Goal: Information Seeking & Learning: Learn about a topic

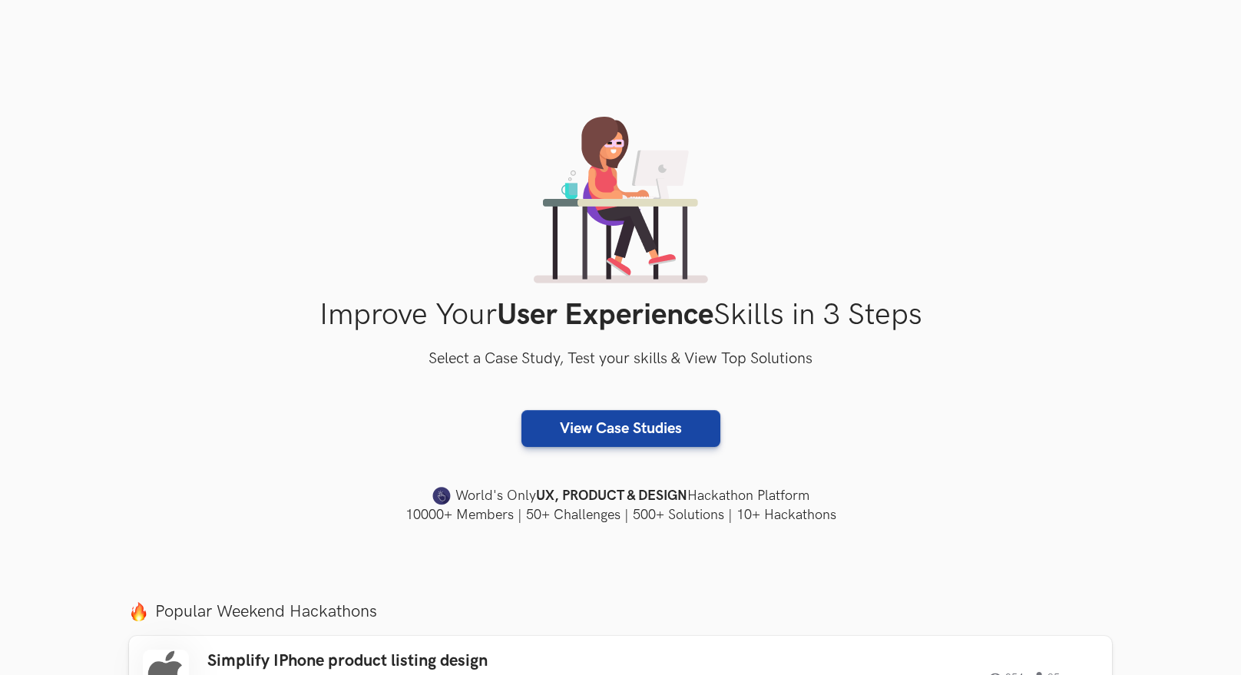
scroll to position [383, 0]
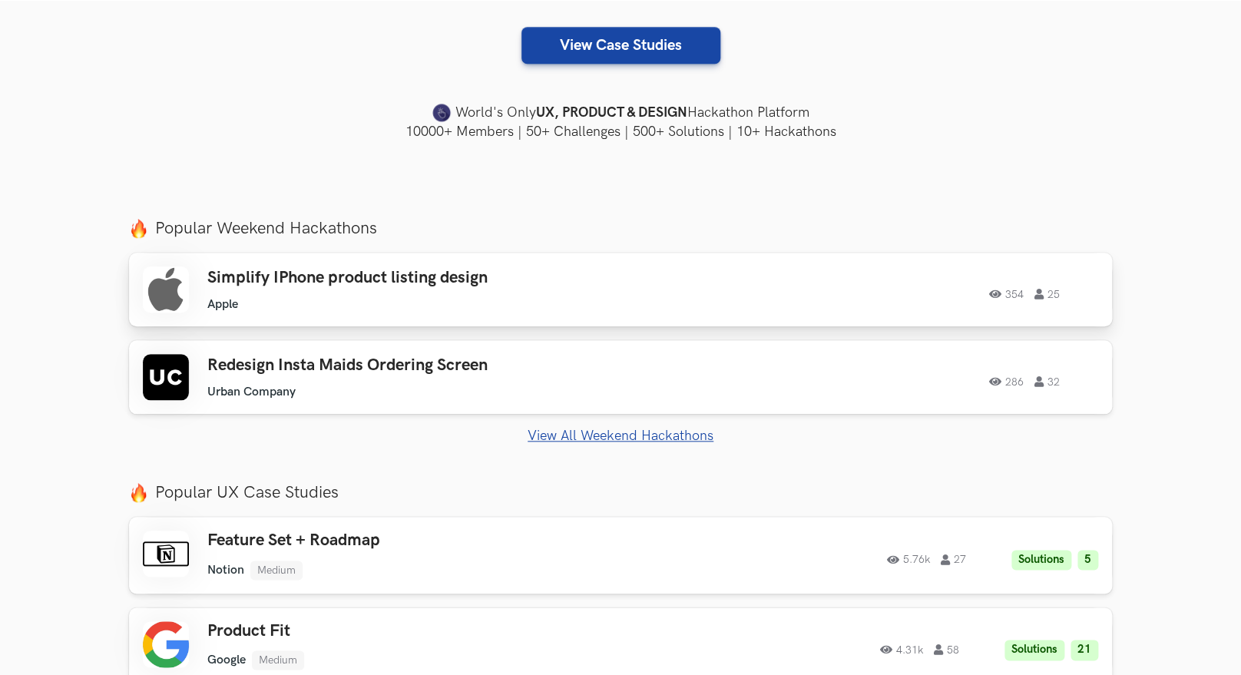
click at [468, 281] on h3 "Simplify IPhone product listing design" at bounding box center [425, 278] width 436 height 20
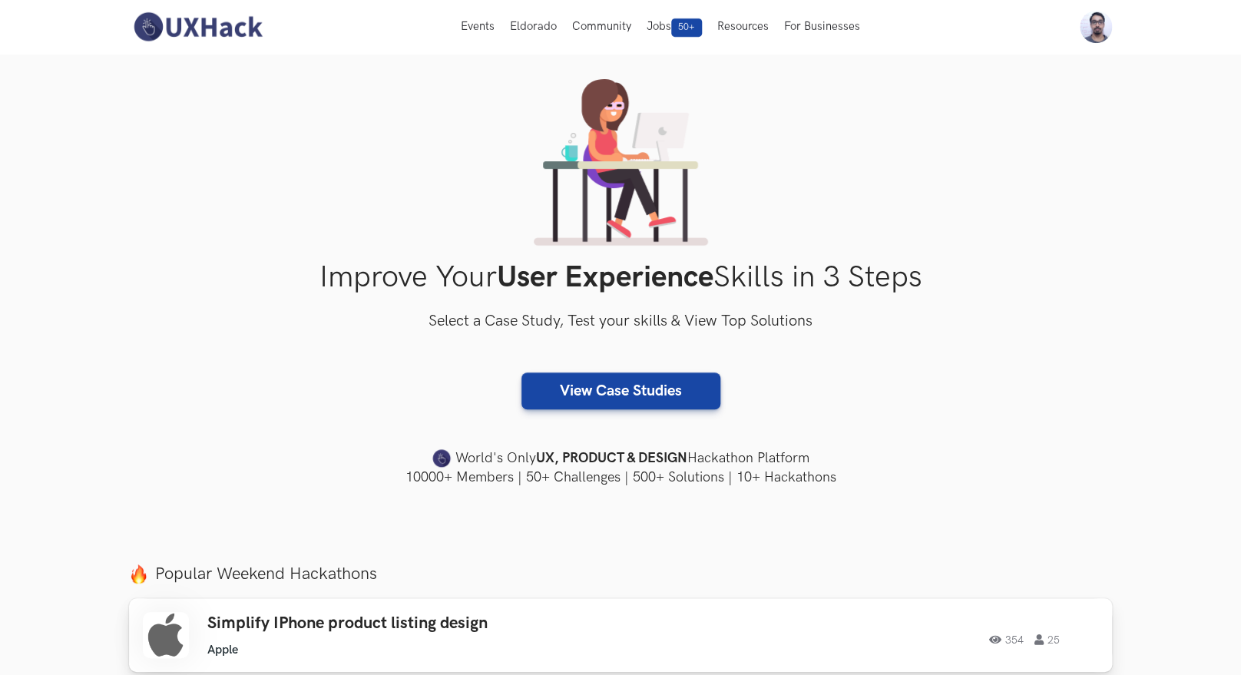
scroll to position [0, 0]
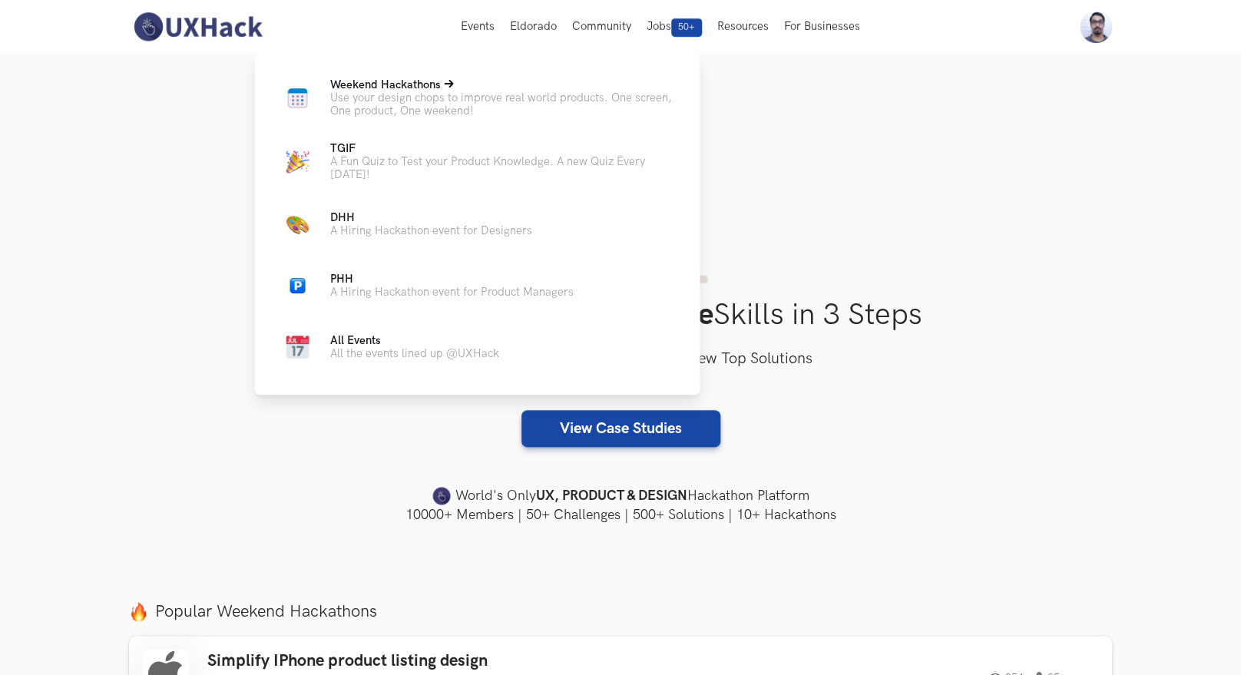
click at [386, 90] on span "Weekend Hackathons Live" at bounding box center [384, 84] width 111 height 13
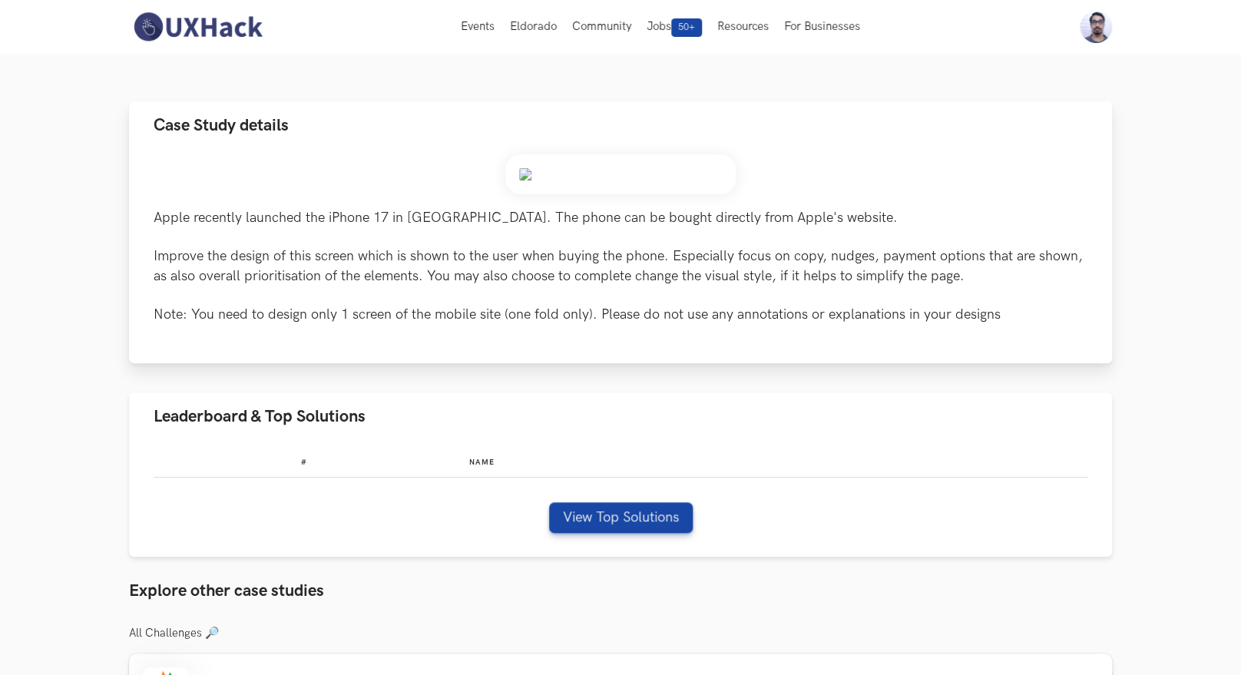
scroll to position [79, 0]
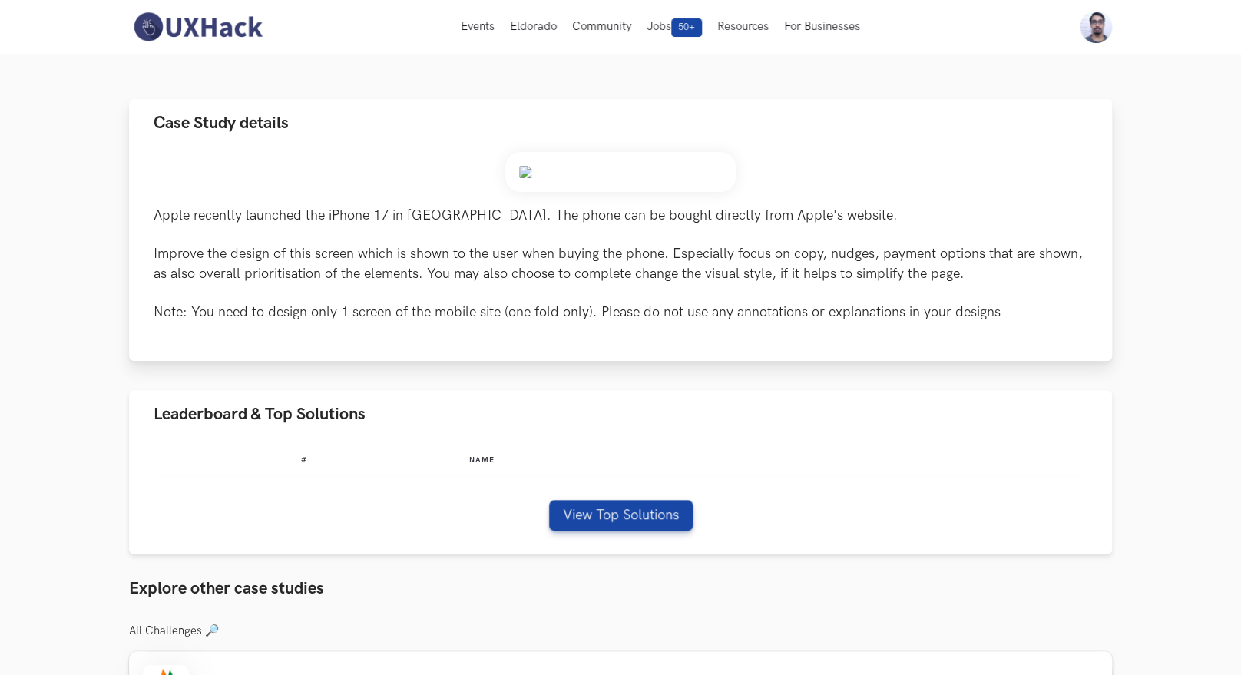
click at [595, 192] on img at bounding box center [620, 172] width 230 height 40
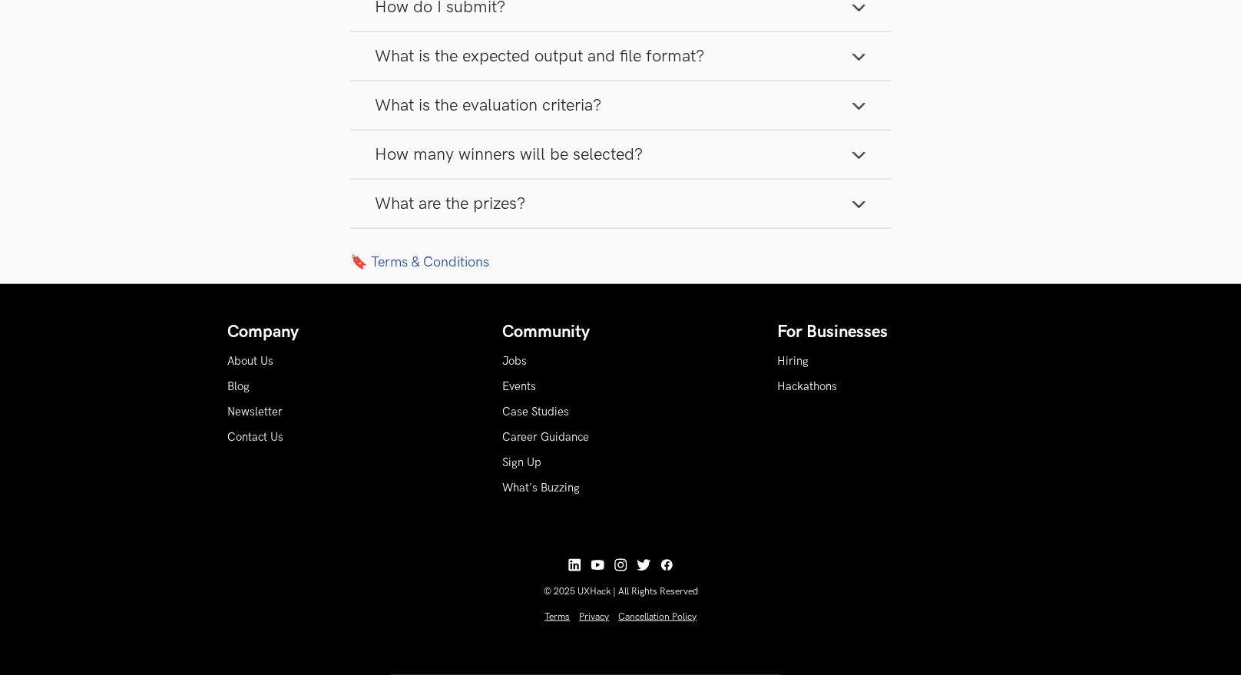
scroll to position [1576, 0]
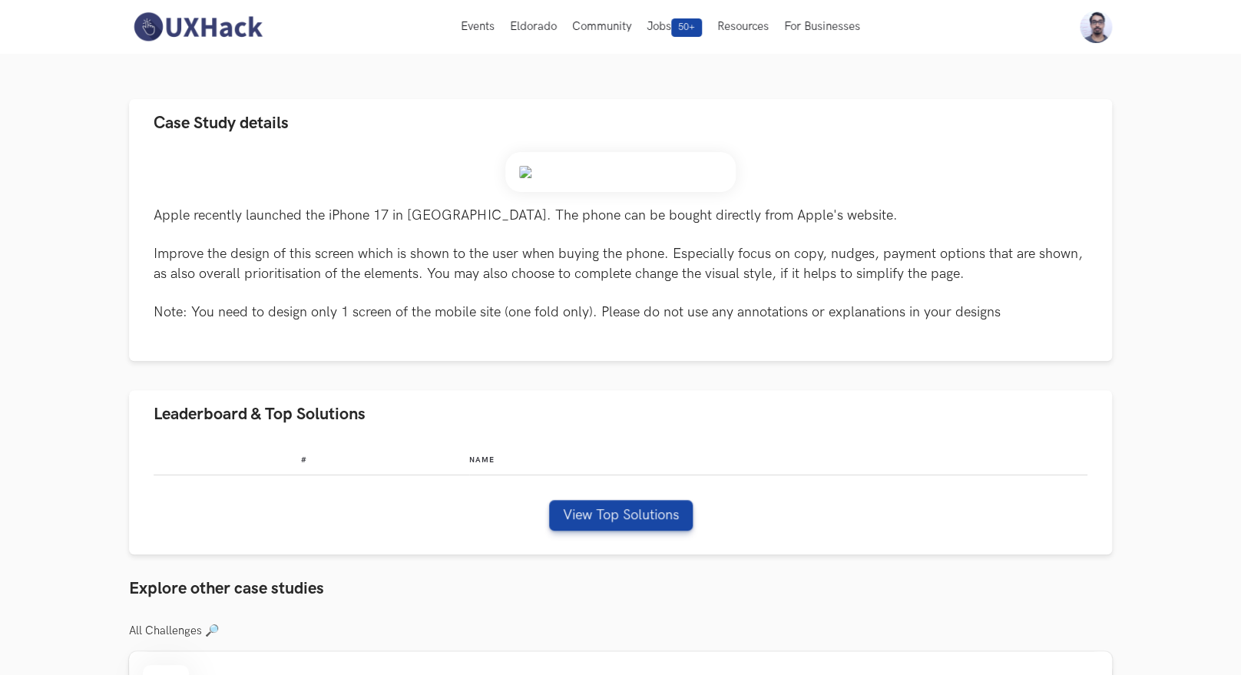
scroll to position [79, 0]
click at [580, 322] on p "Apple recently launched the iPhone 17 in India. The phone can be bought directl…" at bounding box center [620, 264] width 933 height 116
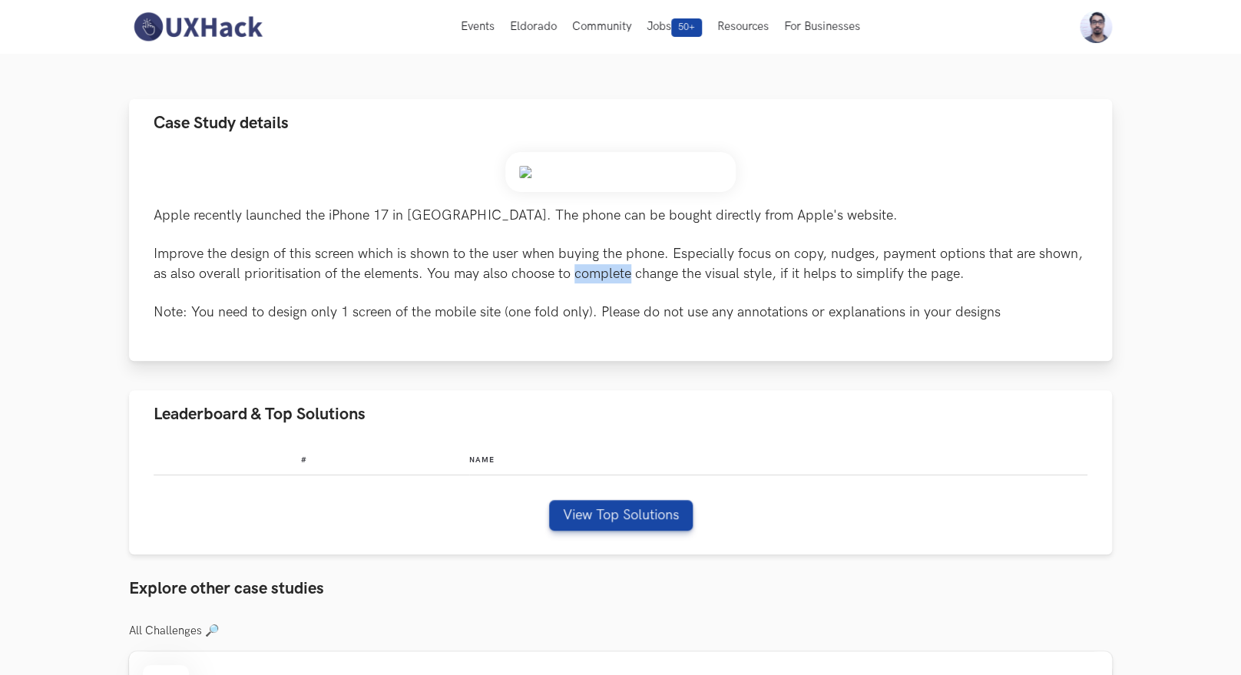
click at [580, 322] on p "Apple recently launched the iPhone 17 in India. The phone can be bought directl…" at bounding box center [620, 264] width 933 height 116
click at [597, 192] on img at bounding box center [620, 172] width 230 height 40
click at [545, 322] on p "Apple recently launched the iPhone 17 in India. The phone can be bought directl…" at bounding box center [620, 264] width 933 height 116
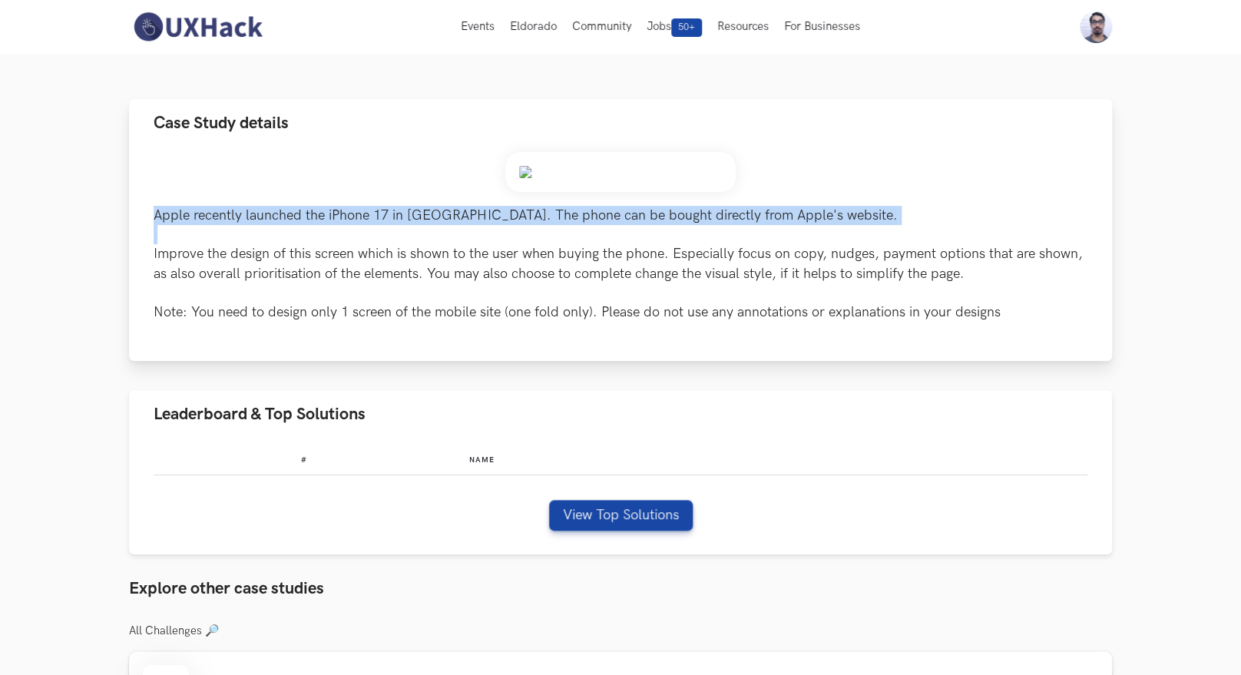
drag, startPoint x: 545, startPoint y: 453, endPoint x: 471, endPoint y: 397, distance: 93.2
click at [471, 322] on p "Apple recently launched the iPhone 17 in India. The phone can be bought directl…" at bounding box center [620, 264] width 933 height 116
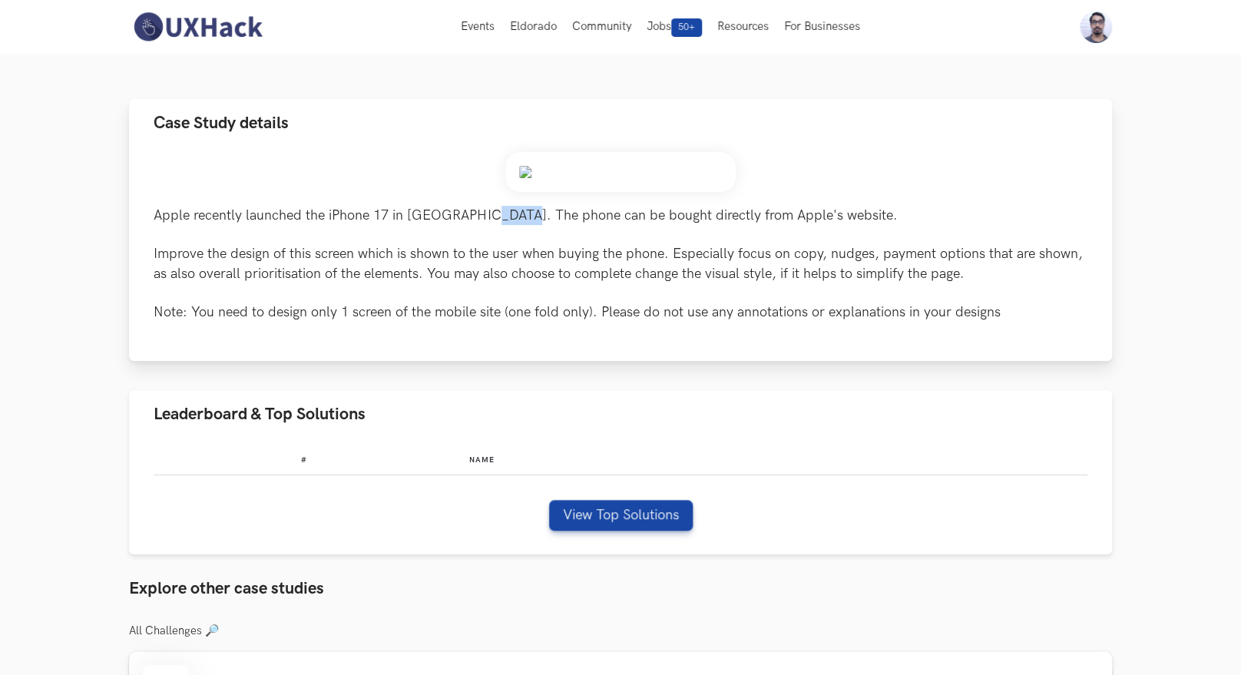
click at [471, 322] on p "Apple recently launched the iPhone 17 in India. The phone can be bought directl…" at bounding box center [620, 264] width 933 height 116
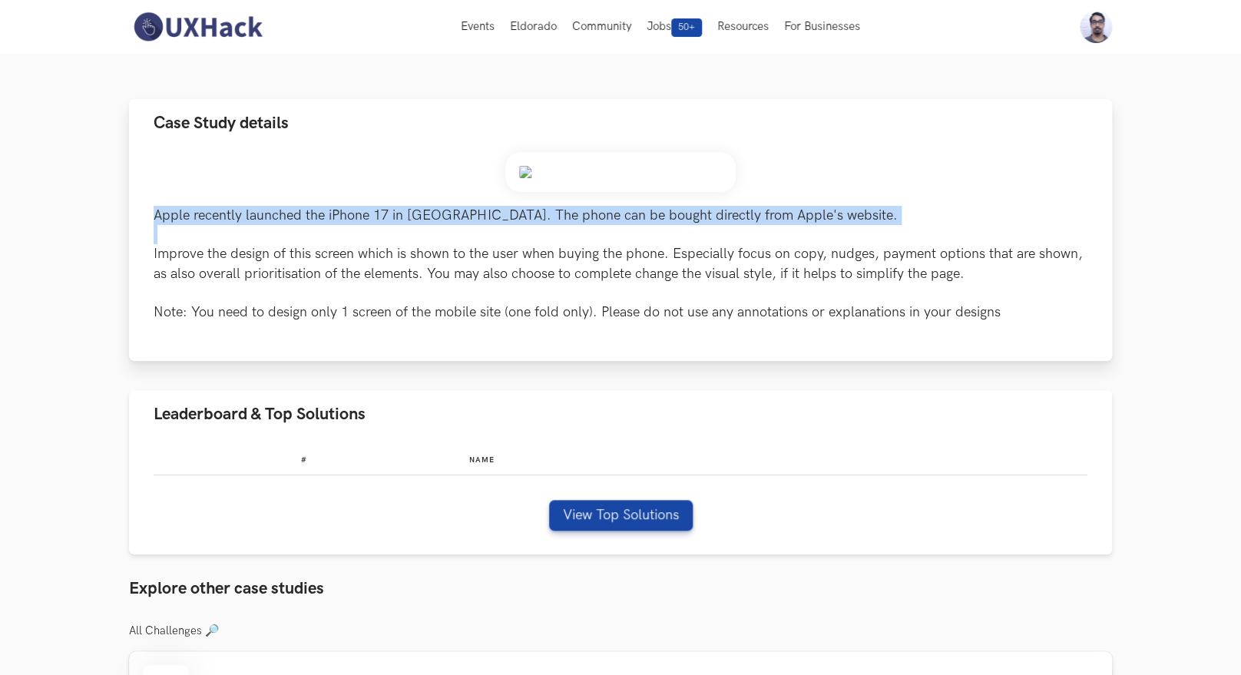
drag, startPoint x: 471, startPoint y: 397, endPoint x: 471, endPoint y: 455, distance: 58.3
click at [471, 322] on p "Apple recently launched the iPhone 17 in India. The phone can be bought directl…" at bounding box center [620, 264] width 933 height 116
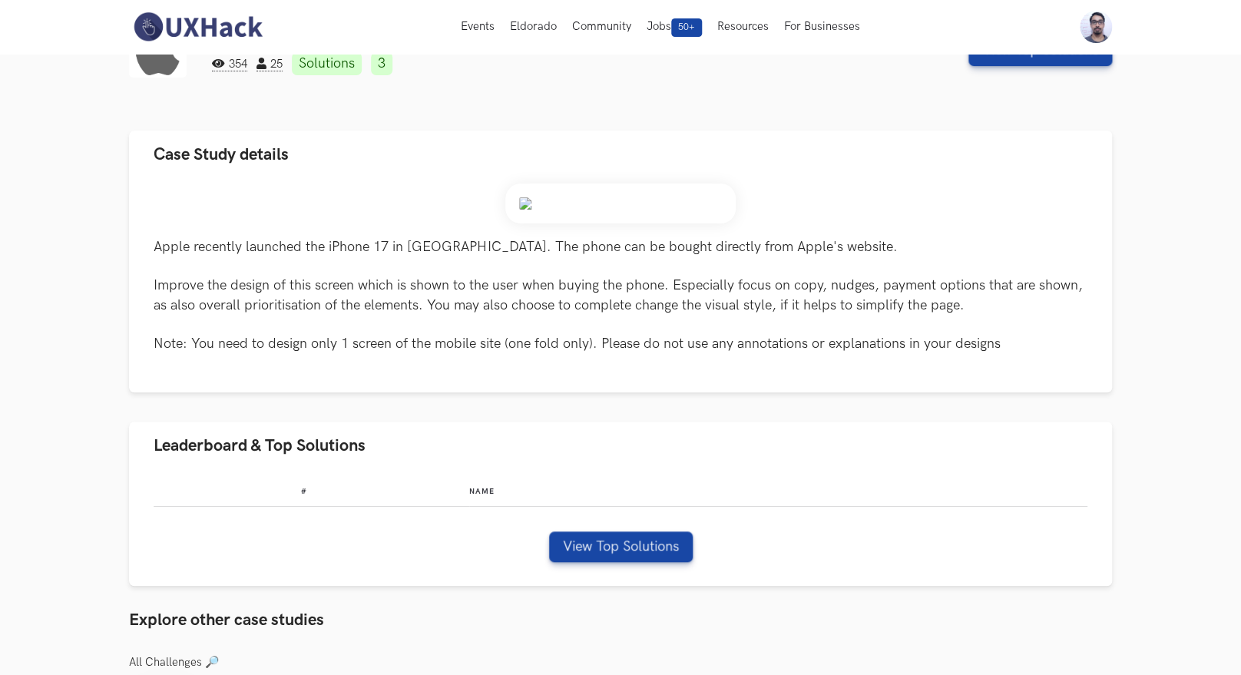
scroll to position [0, 0]
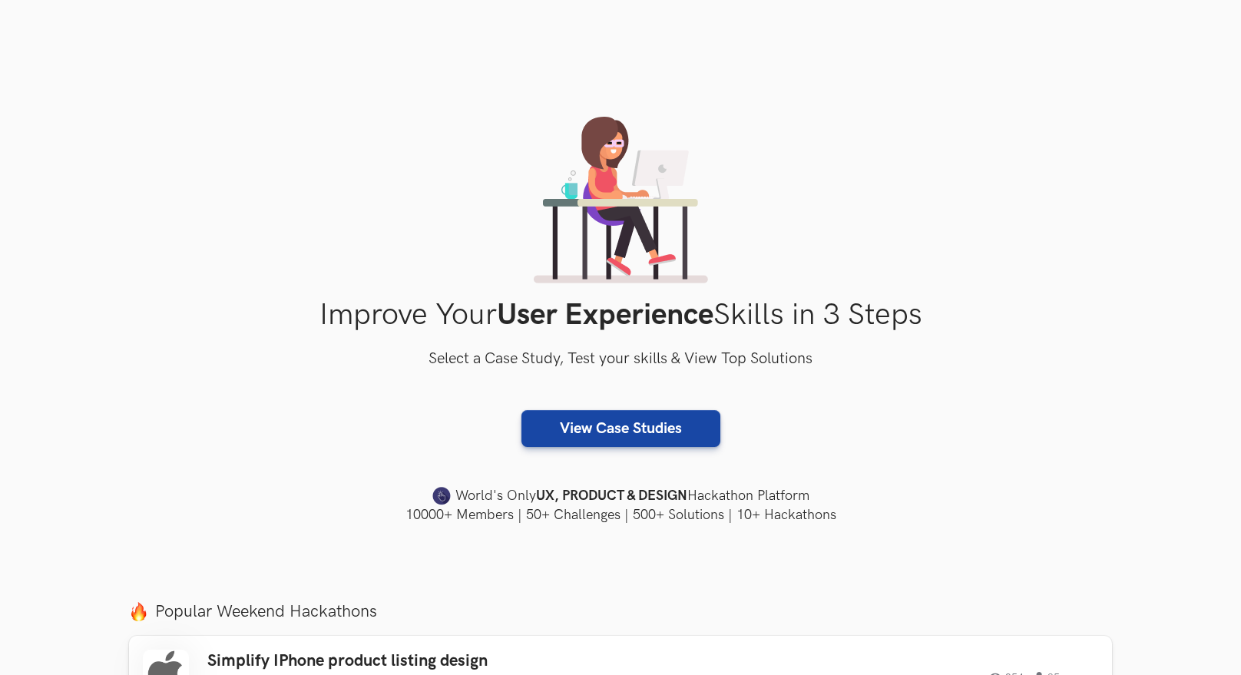
scroll to position [212, 0]
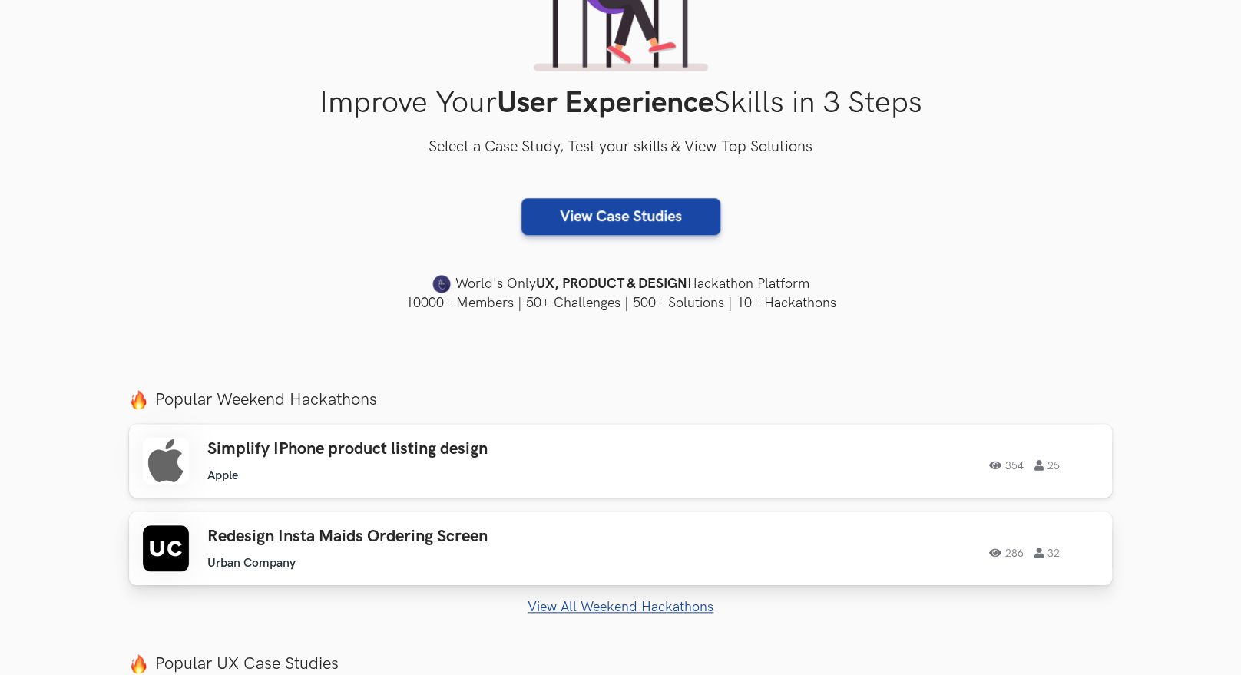
click at [362, 524] on link "Redesign Insta Maids Ordering Screen Urban Company Urban Company 286 32 286 32" at bounding box center [620, 548] width 983 height 74
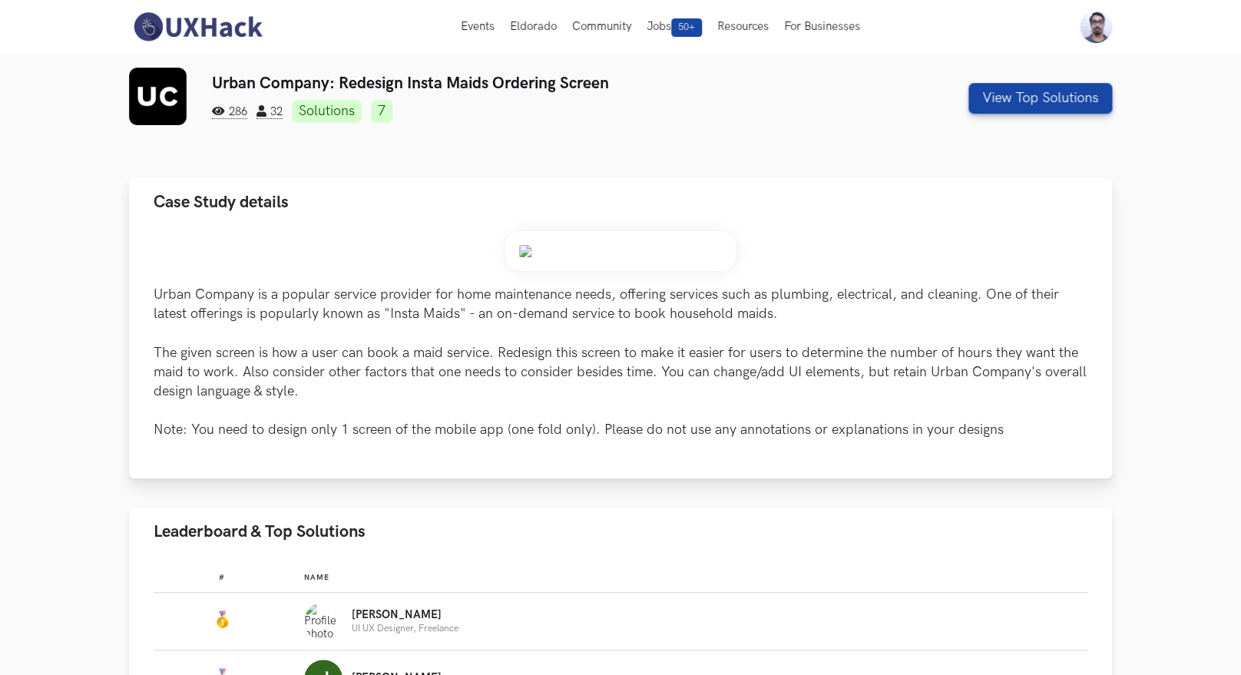
click at [171, 263] on div "Urban Company is a popular service provider for home maintenance needs, offerin…" at bounding box center [620, 335] width 933 height 209
